Goal: Browse casually: Explore the website without a specific task or goal

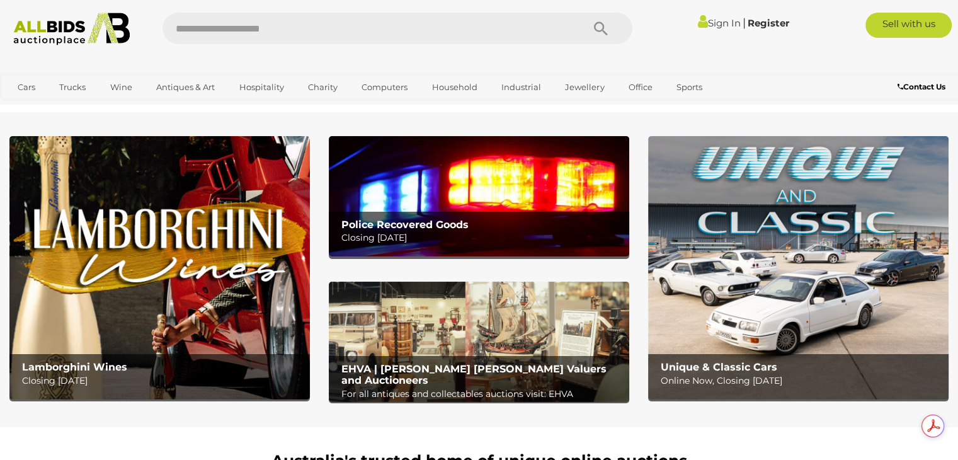
click at [447, 204] on img at bounding box center [479, 196] width 301 height 120
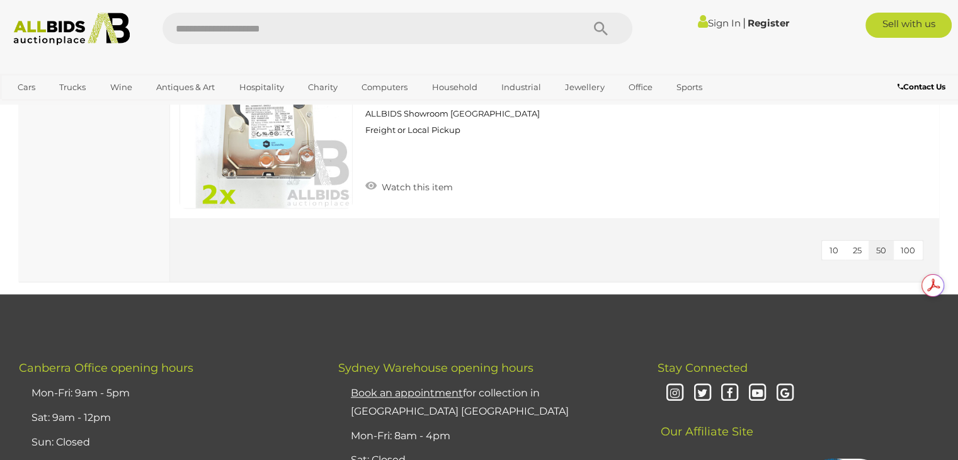
scroll to position [819, 0]
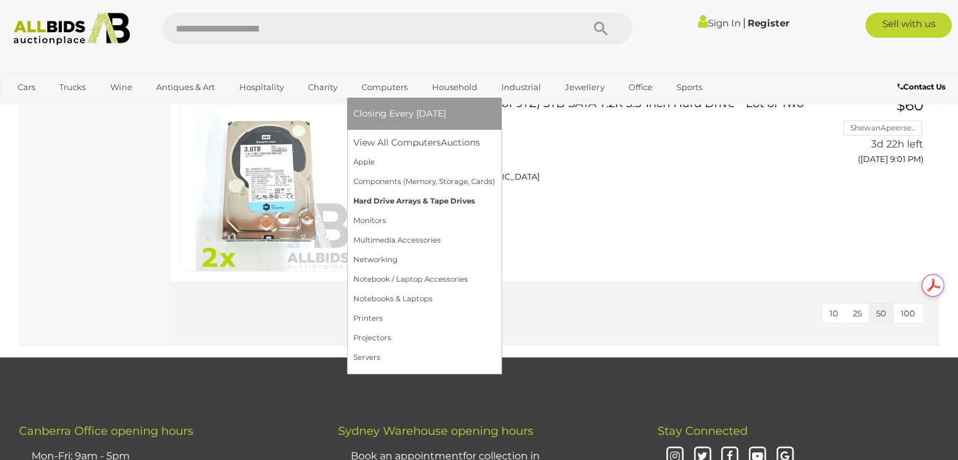
click at [384, 202] on link "Hard Drive Arrays & Tape Drives" at bounding box center [424, 202] width 142 height 20
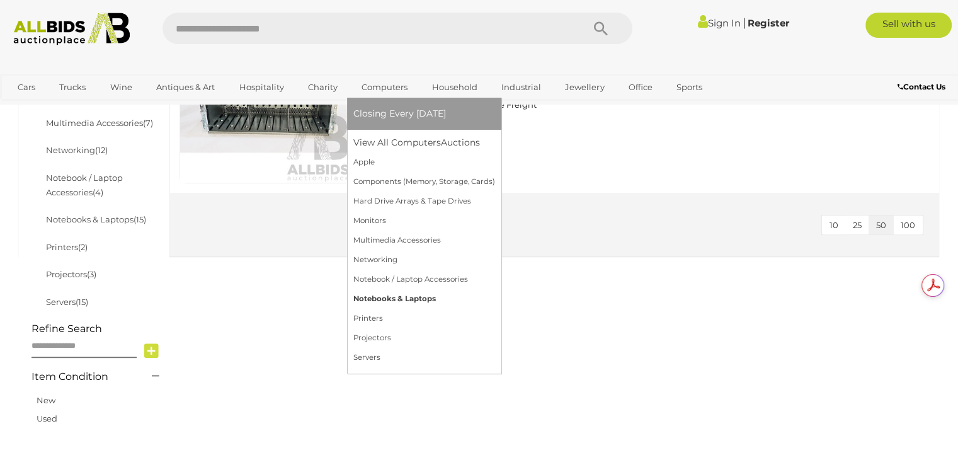
click at [383, 295] on link "Notebooks & Laptops" at bounding box center [424, 299] width 142 height 20
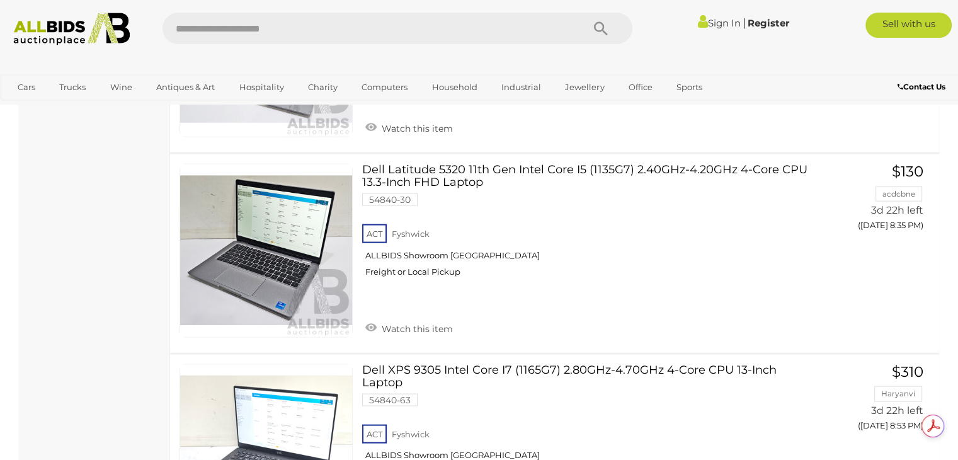
scroll to position [2583, 0]
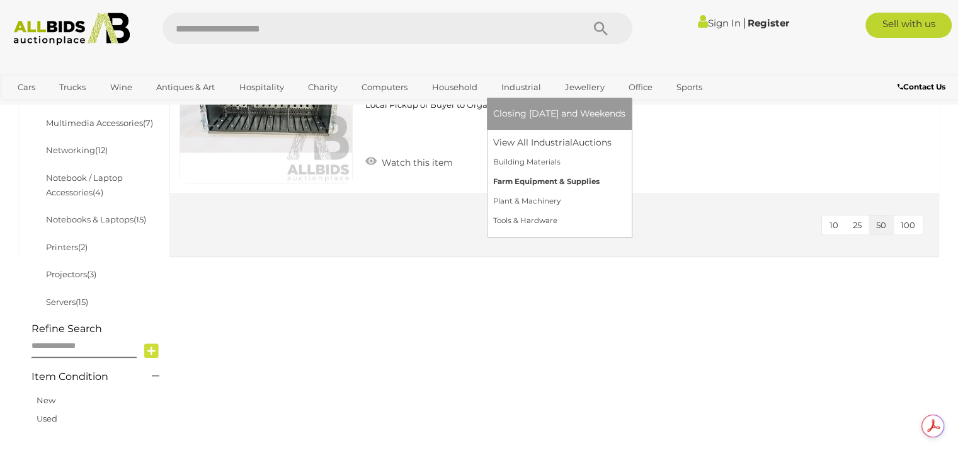
click at [536, 180] on link "Farm Equipment & Supplies" at bounding box center [559, 182] width 132 height 20
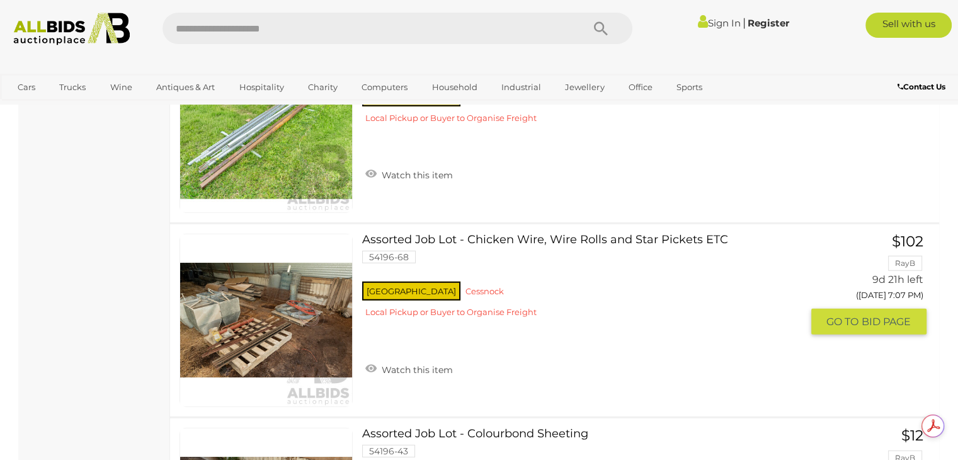
scroll to position [3465, 0]
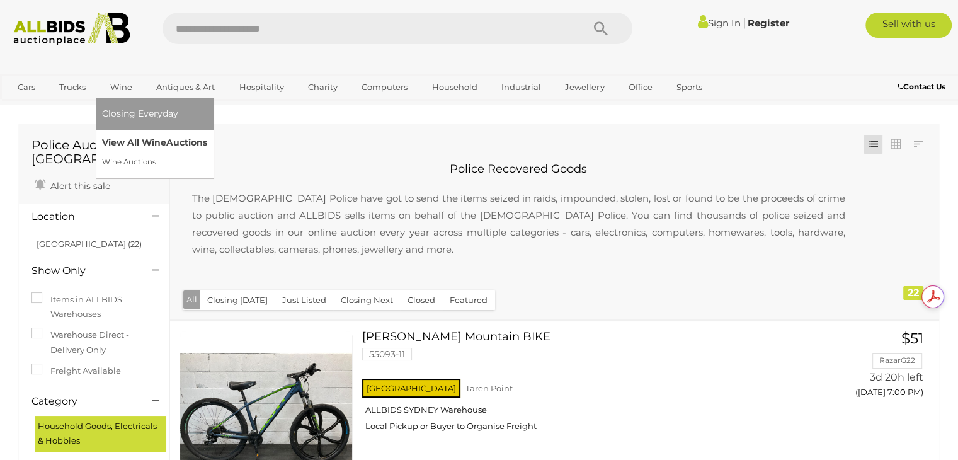
click at [113, 146] on link "View All Wine Auctions" at bounding box center [154, 143] width 105 height 20
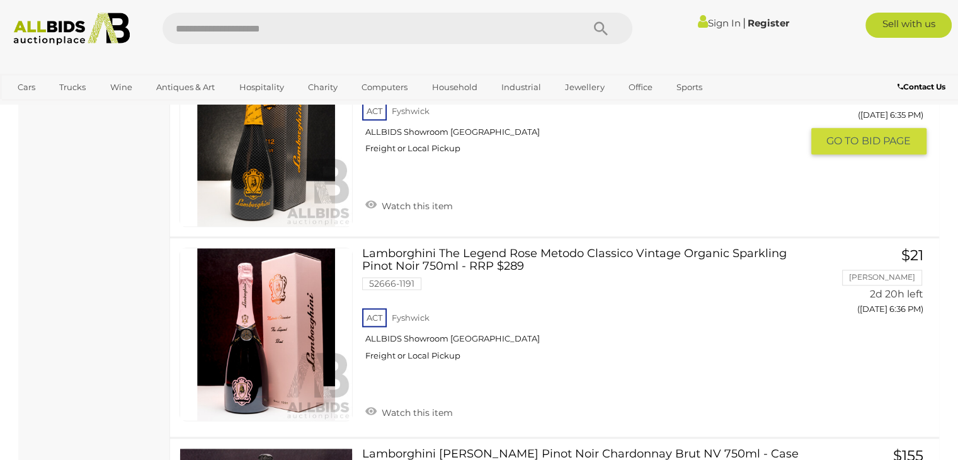
scroll to position [1575, 0]
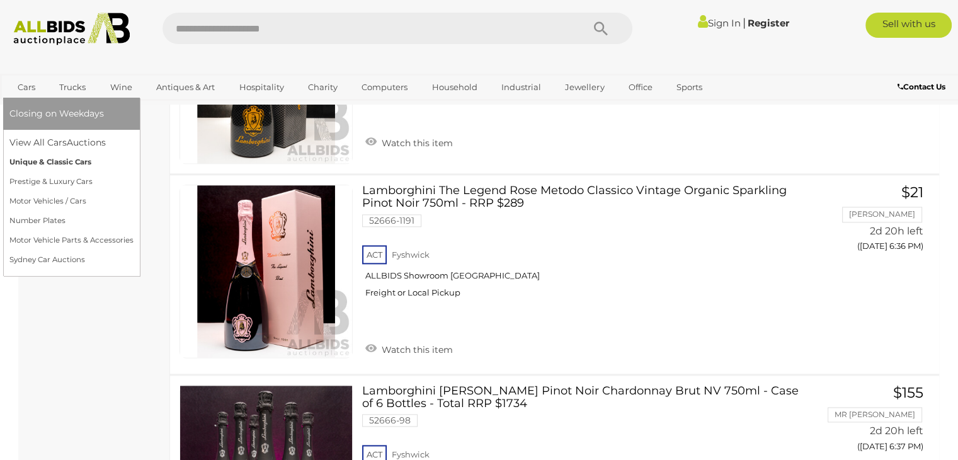
click at [50, 162] on link "Unique & Classic Cars" at bounding box center [71, 162] width 124 height 20
click at [51, 200] on link "Motor Vehicles / Cars" at bounding box center [71, 202] width 124 height 20
